Goal: Check status: Check status

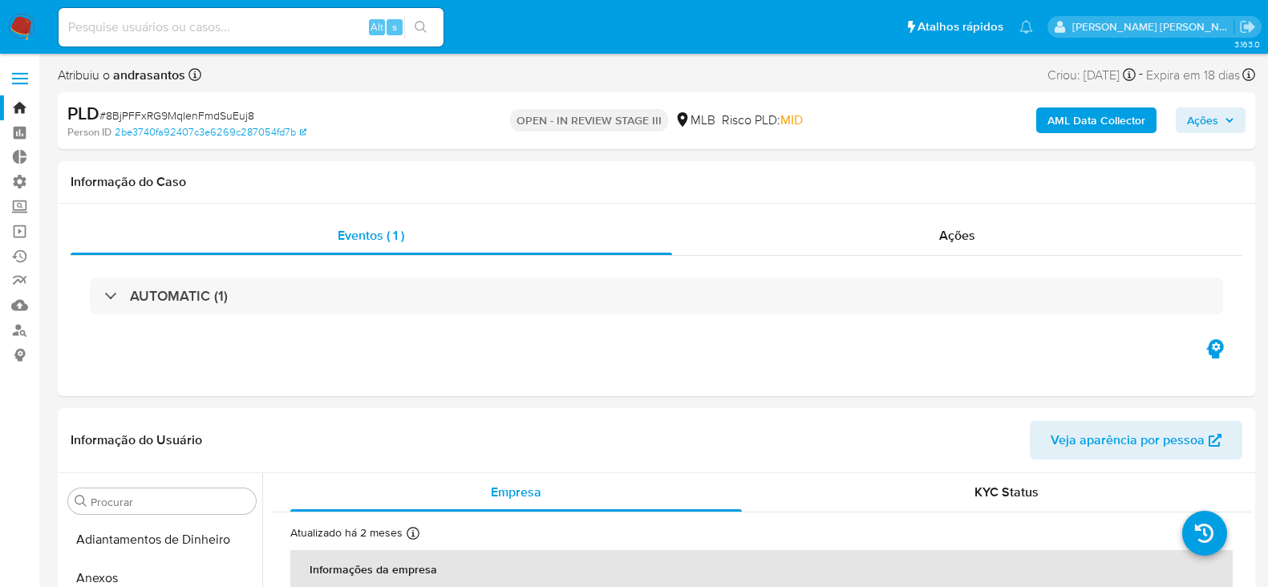
select select "10"
click at [23, 262] on link "Ejecuções automáticas" at bounding box center [95, 256] width 191 height 25
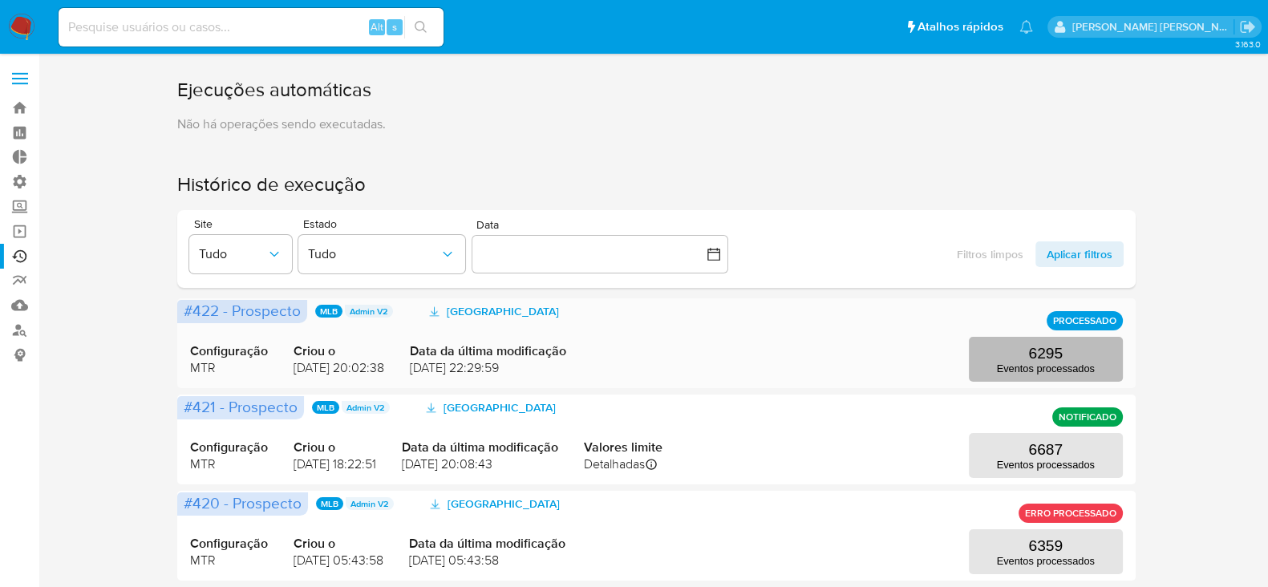
click at [1036, 354] on p "6295" at bounding box center [1045, 354] width 34 height 18
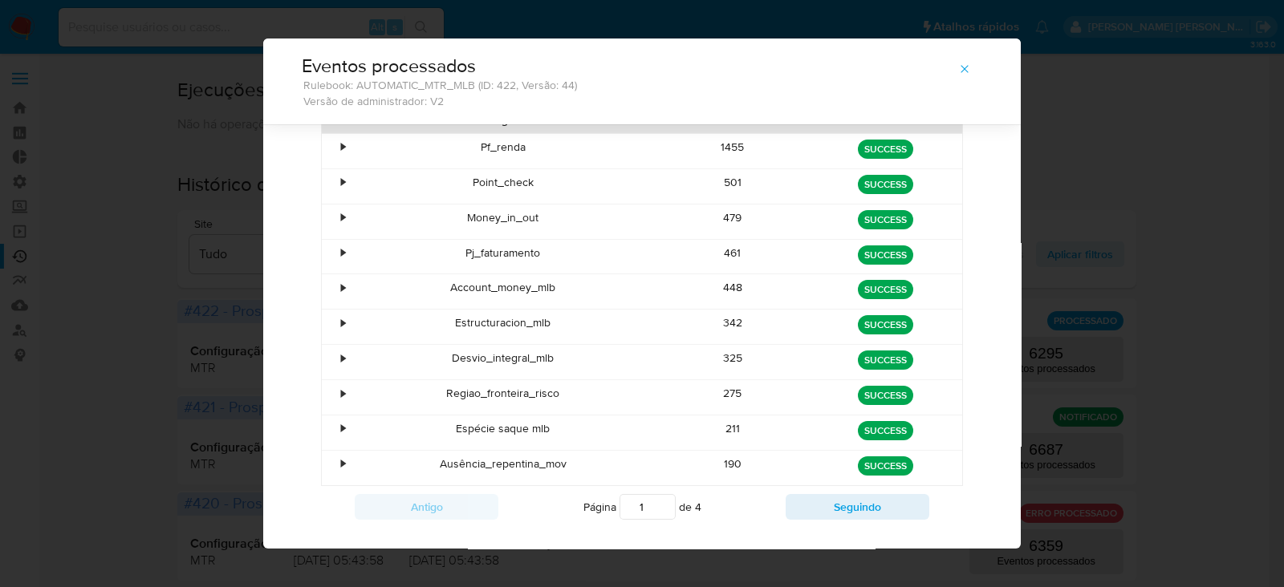
scroll to position [140, 0]
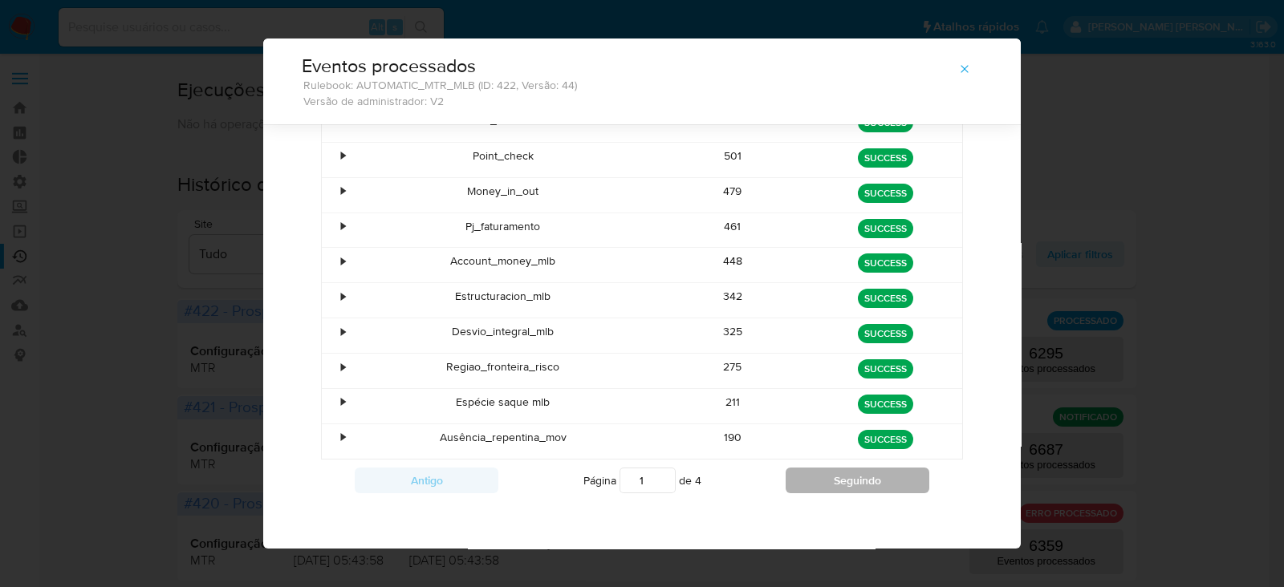
click at [797, 480] on button "Seguindo" at bounding box center [857, 481] width 144 height 26
click at [814, 476] on button "Seguindo" at bounding box center [857, 481] width 144 height 26
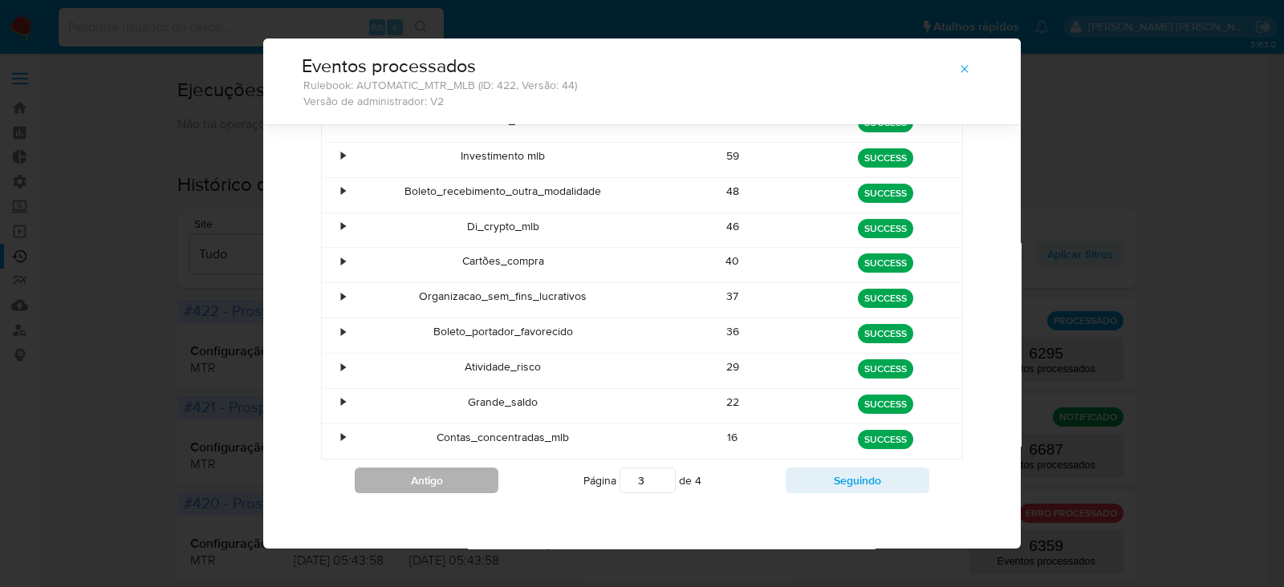
click at [416, 470] on button "Antigo" at bounding box center [427, 481] width 144 height 26
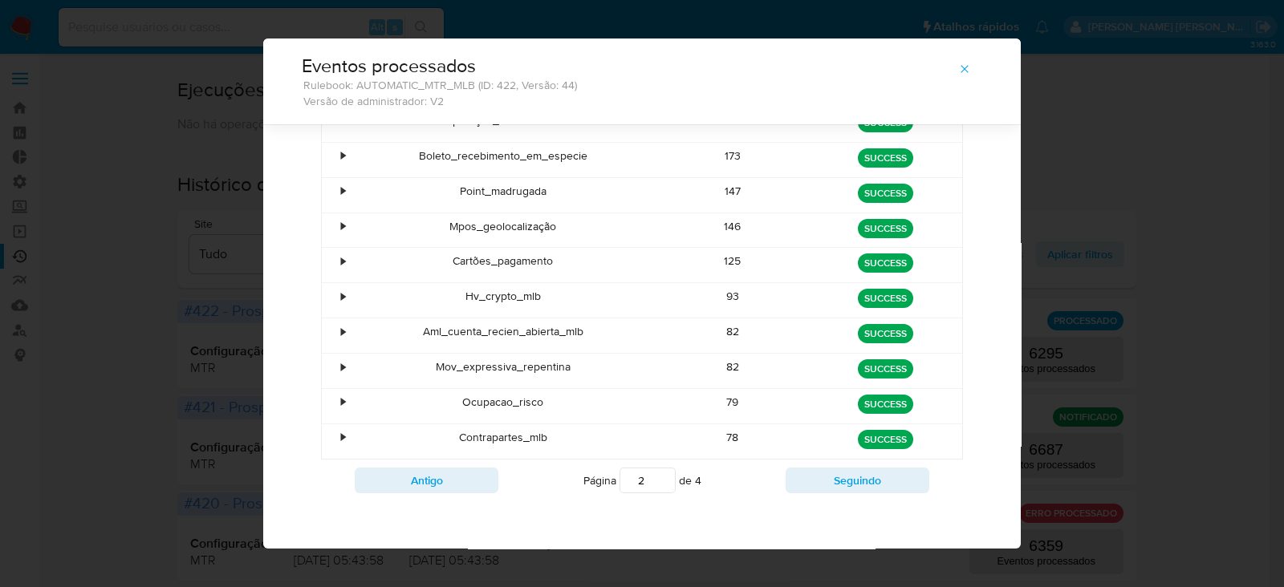
drag, startPoint x: 453, startPoint y: 300, endPoint x: 533, endPoint y: 294, distance: 79.7
click at [533, 294] on div "Hv_crypto_mlb" at bounding box center [503, 300] width 306 height 34
click at [826, 480] on button "Seguindo" at bounding box center [857, 481] width 144 height 26
type input "3"
drag, startPoint x: 460, startPoint y: 230, endPoint x: 529, endPoint y: 226, distance: 69.9
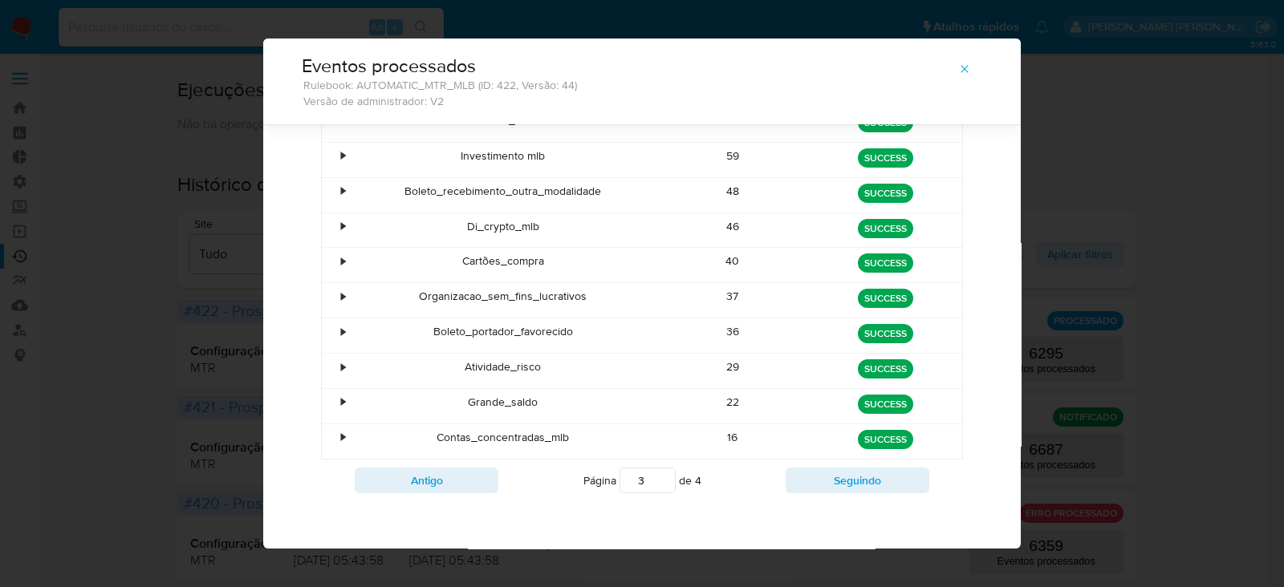
click at [529, 226] on div "Di_crypto_mlb" at bounding box center [503, 230] width 306 height 34
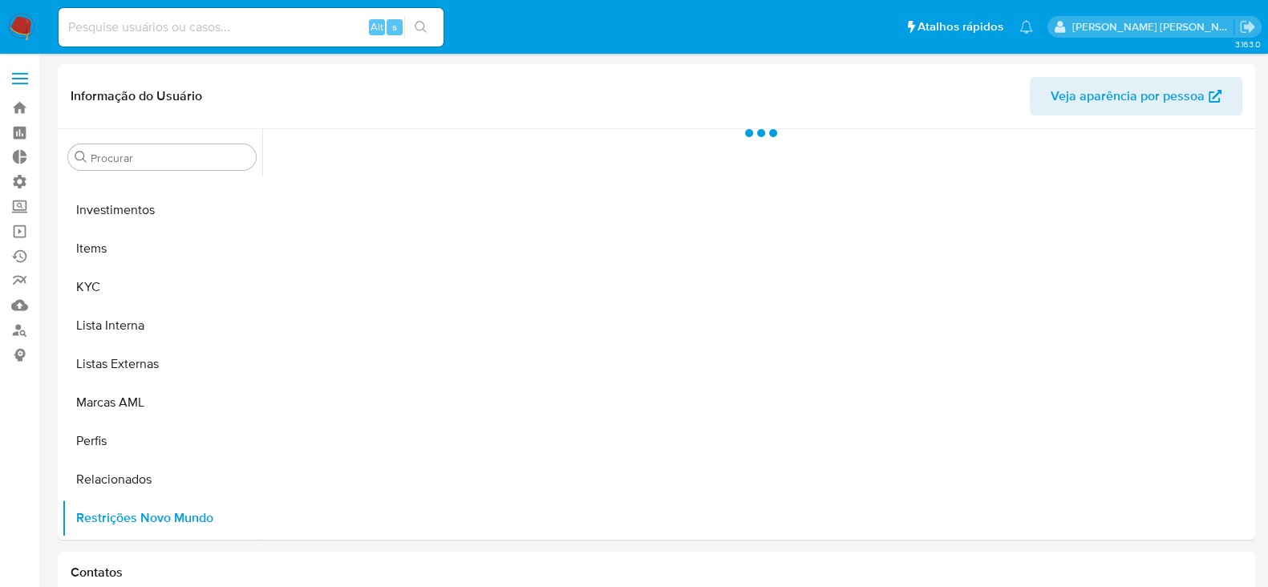
scroll to position [870, 0]
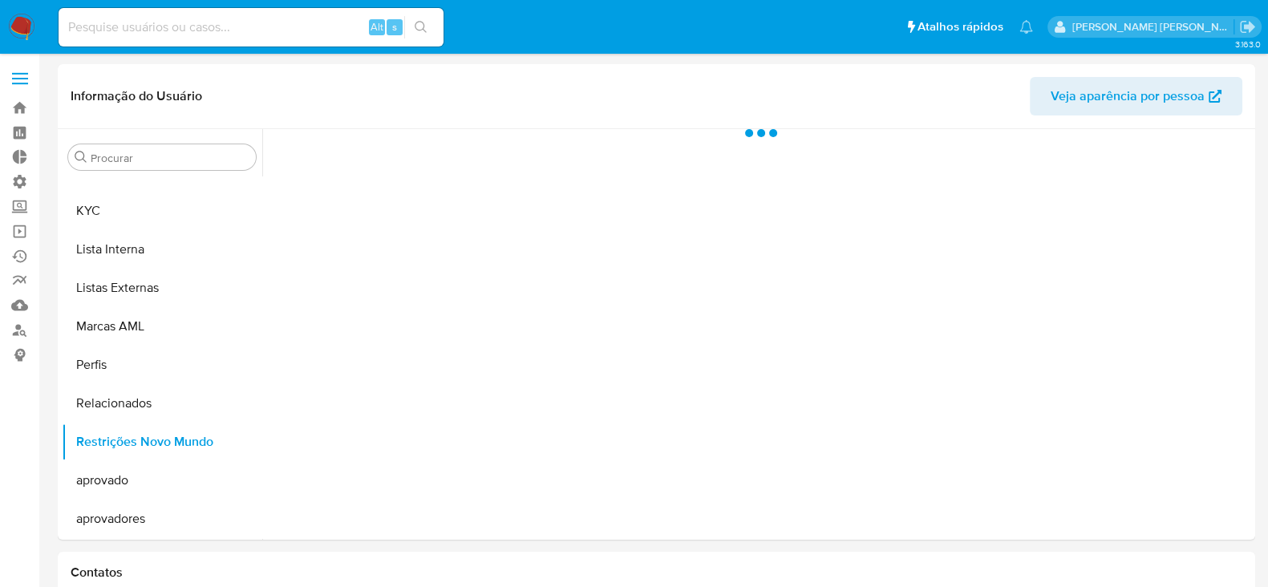
select select "10"
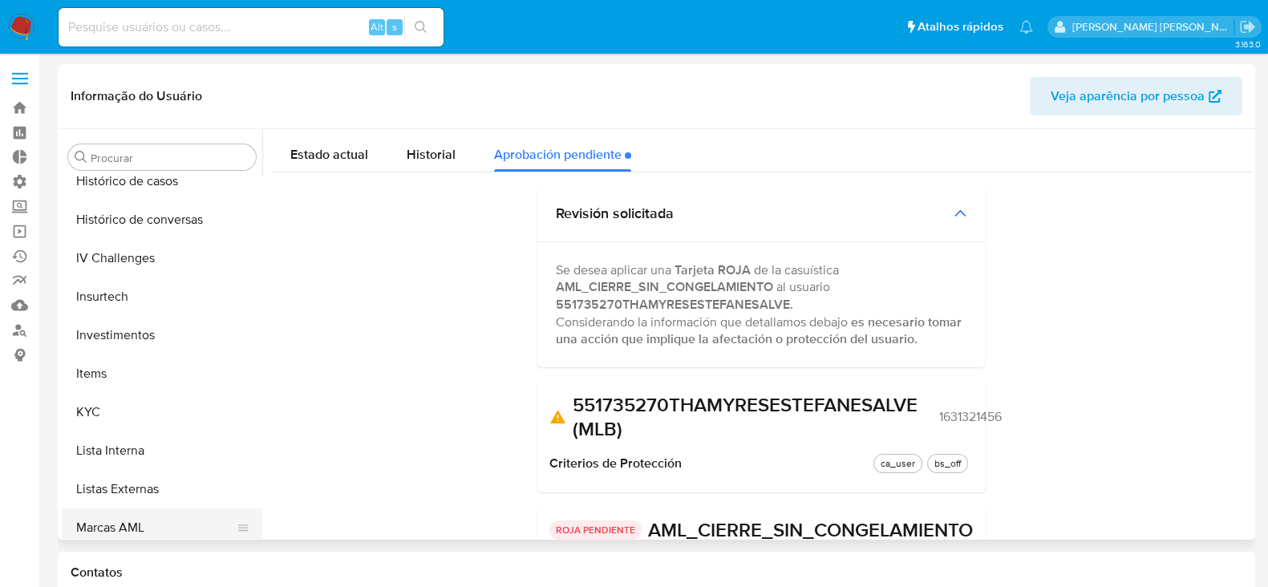
scroll to position [570, 0]
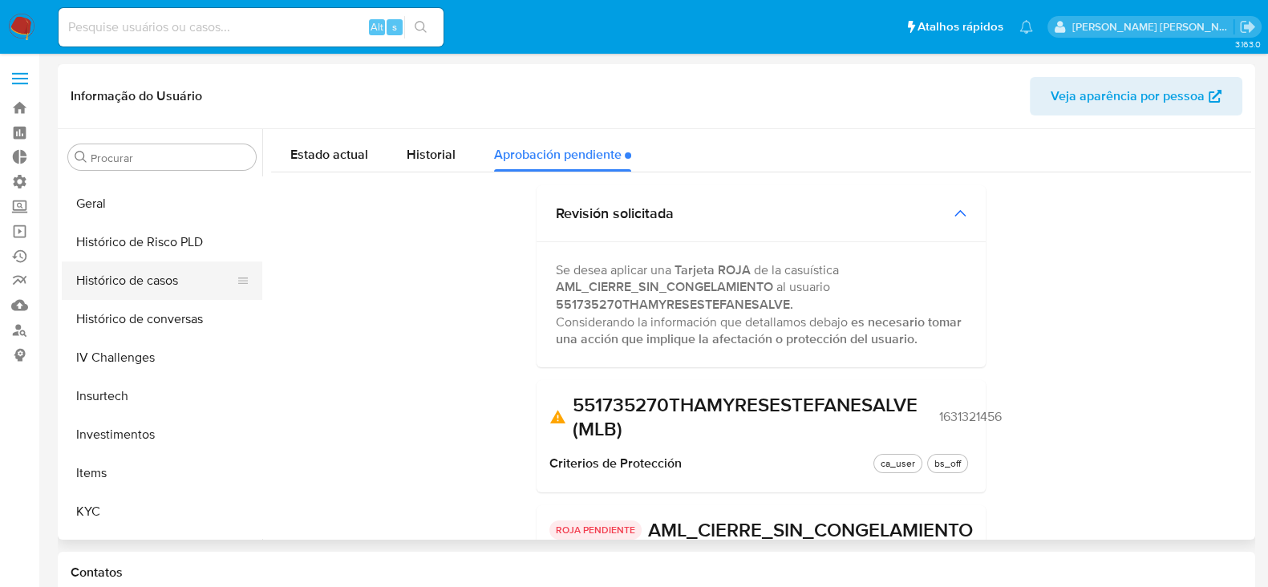
click at [144, 285] on button "Histórico de casos" at bounding box center [156, 281] width 188 height 39
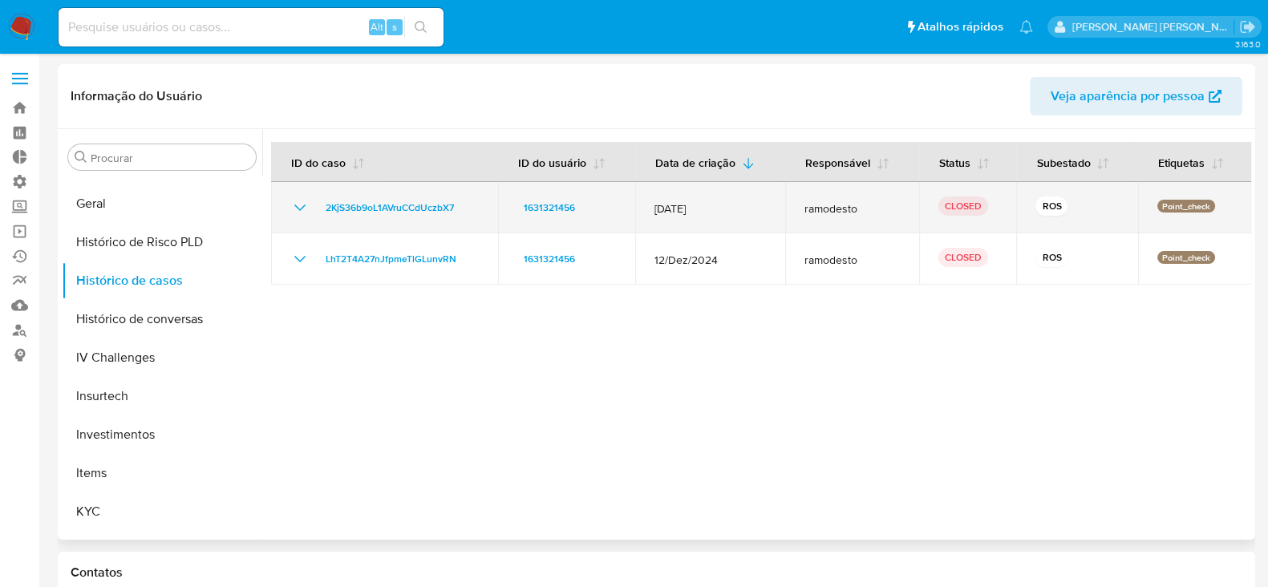
drag, startPoint x: 471, startPoint y: 205, endPoint x: 315, endPoint y: 209, distance: 155.7
click at [315, 209] on div "2KjS36b9oL1AVruCCdUczbX7" at bounding box center [384, 207] width 189 height 19
